Goal: Obtain resource: Obtain resource

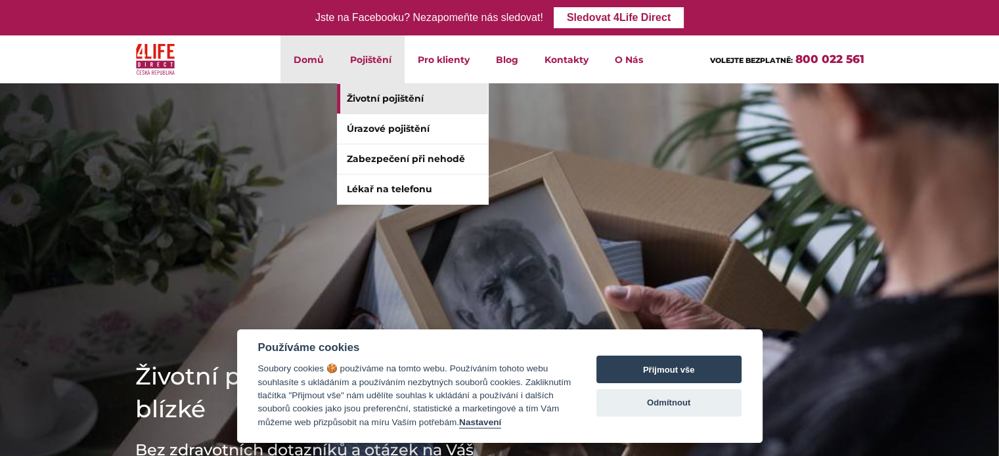
click at [378, 103] on link "Životní pojištění" at bounding box center [412, 99] width 151 height 30
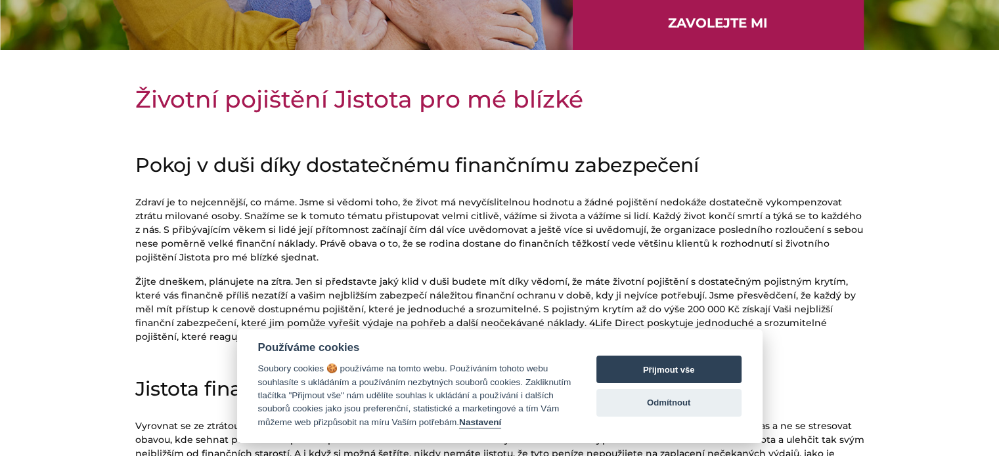
scroll to position [330, 0]
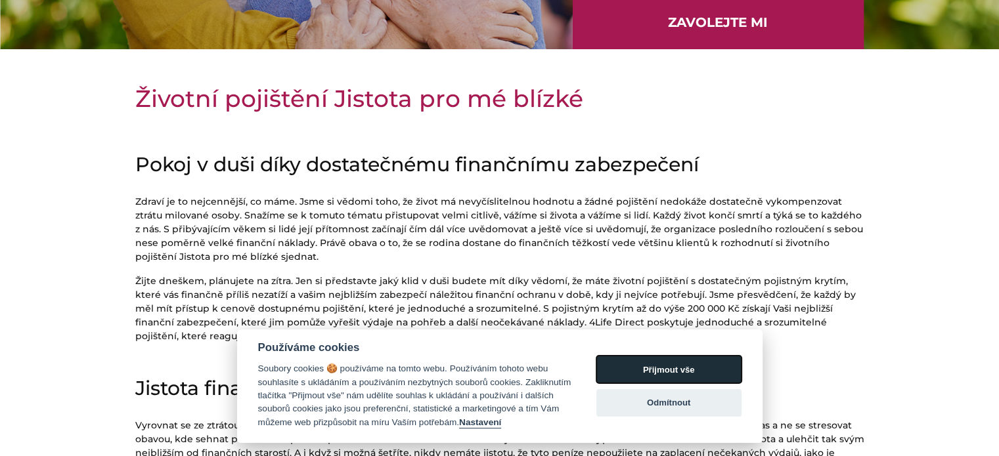
click at [649, 376] on button "Přijmout vše" at bounding box center [668, 370] width 145 height 28
checkbox input "true"
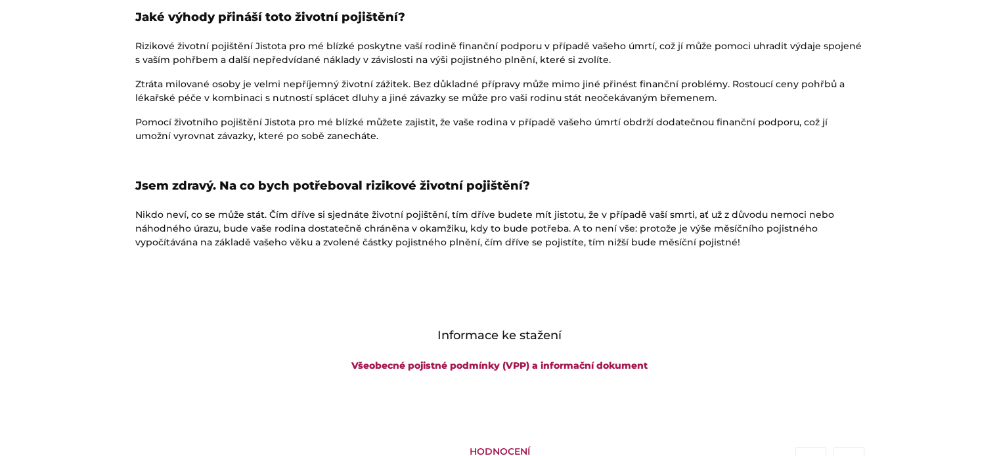
scroll to position [2037, 0]
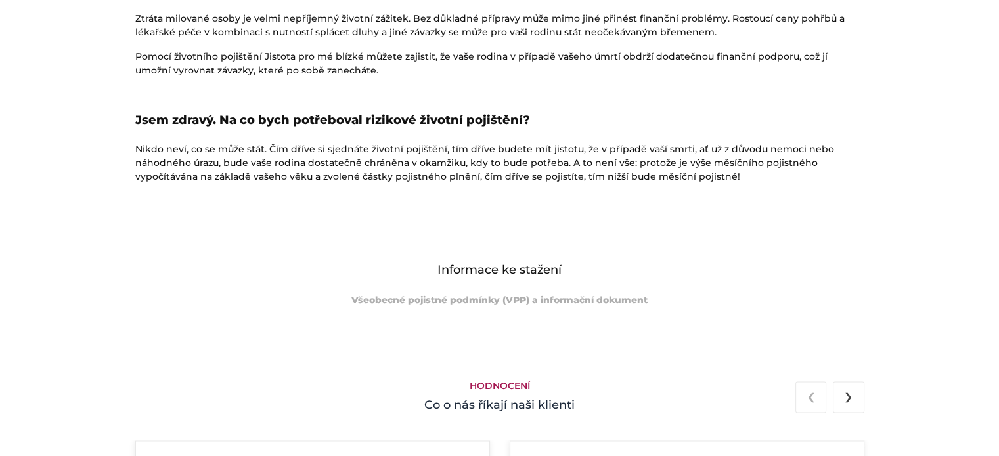
click at [475, 298] on link "Všeobecné pojistné podmínky (VPP) a informační dokument" at bounding box center [499, 300] width 296 height 12
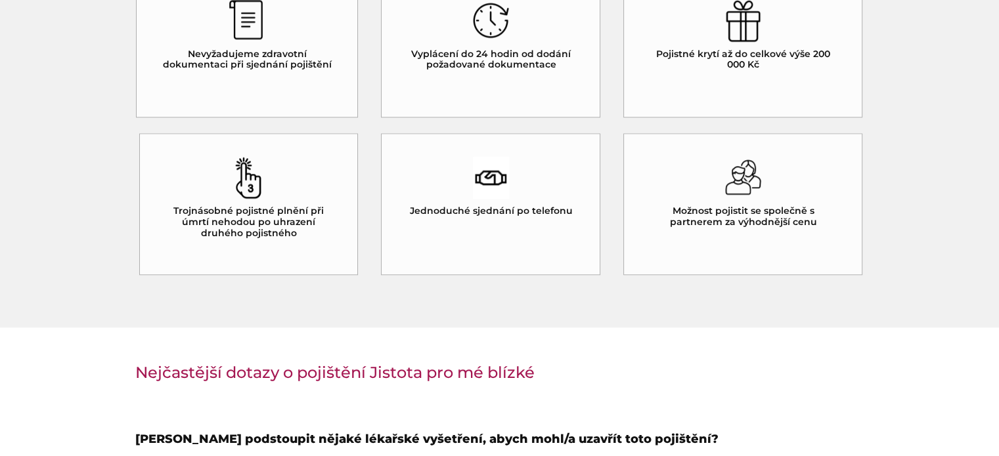
scroll to position [1249, 0]
